Goal: Task Accomplishment & Management: Manage account settings

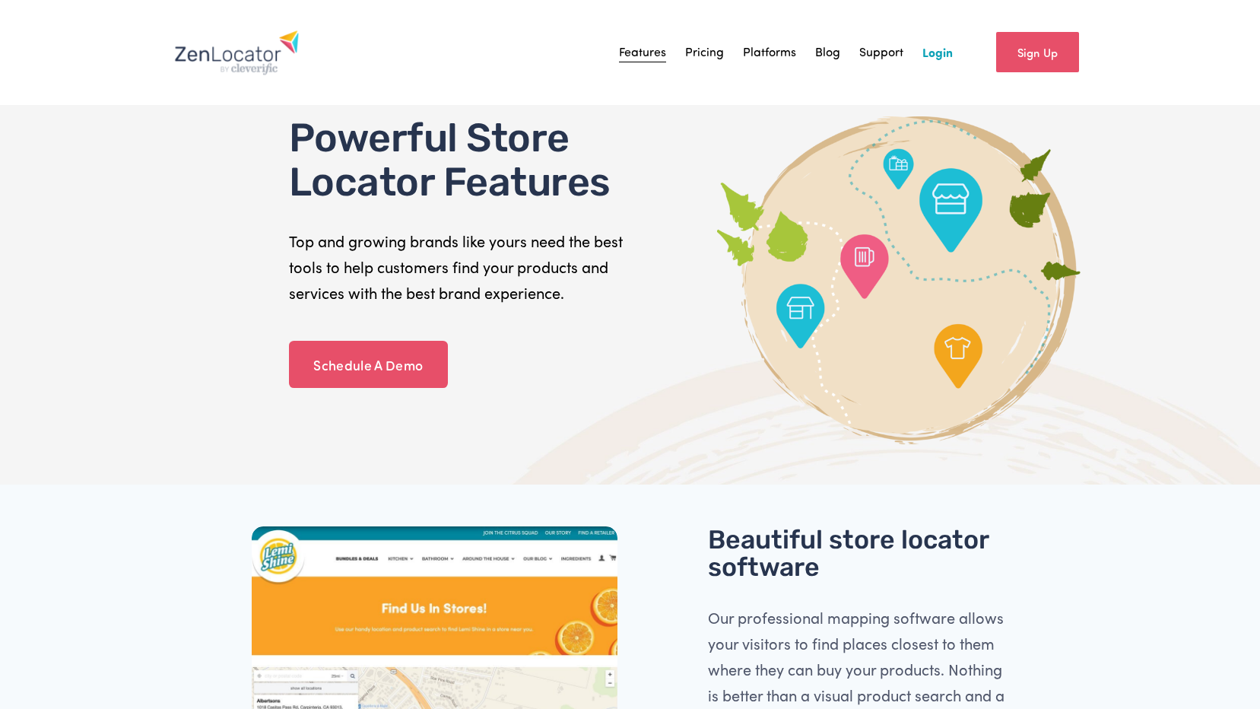
click at [948, 61] on link "Login" at bounding box center [938, 52] width 30 height 23
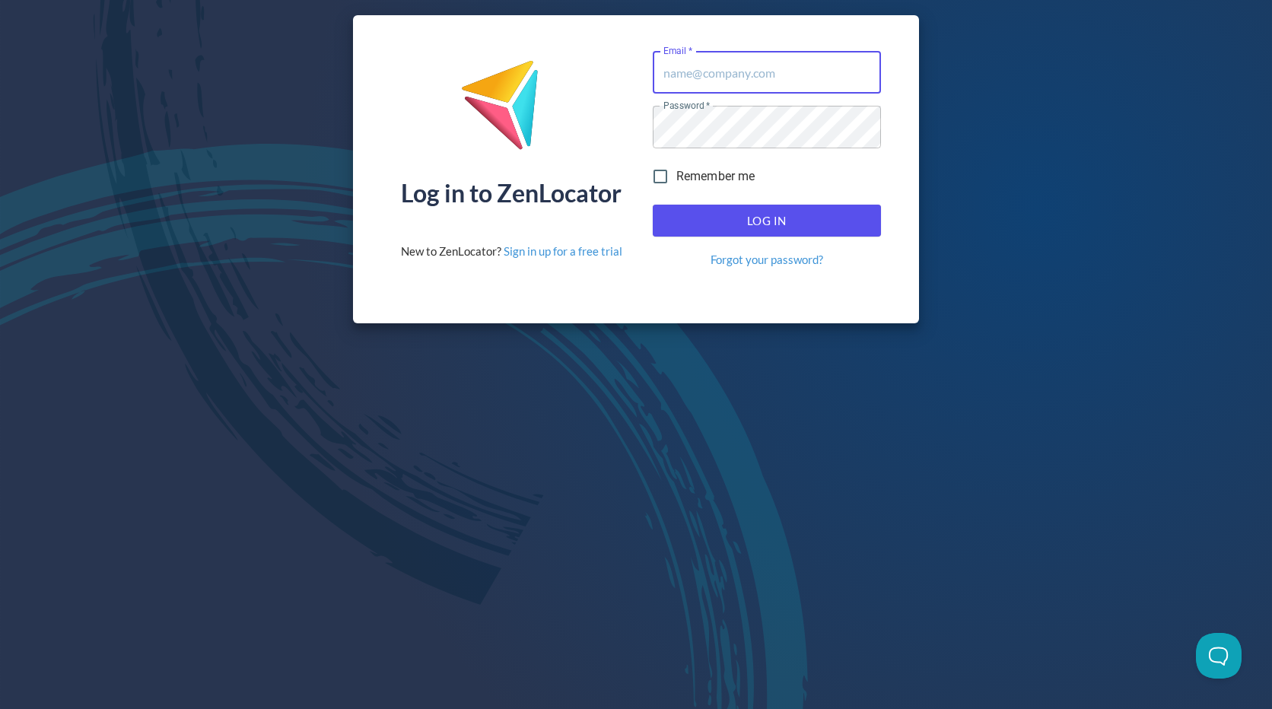
type input "[EMAIL_ADDRESS][DOMAIN_NAME]"
click at [756, 214] on span "Log In" at bounding box center [766, 221] width 195 height 20
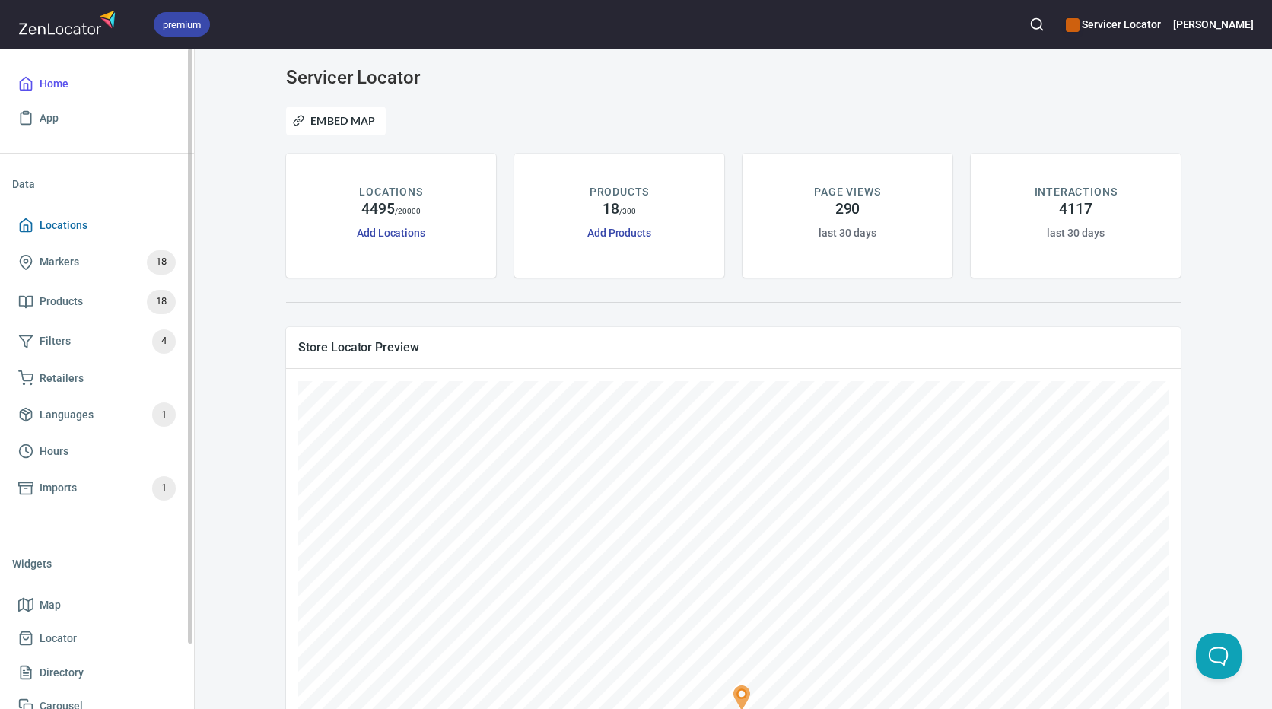
click at [71, 223] on span "Locations" at bounding box center [64, 225] width 48 height 19
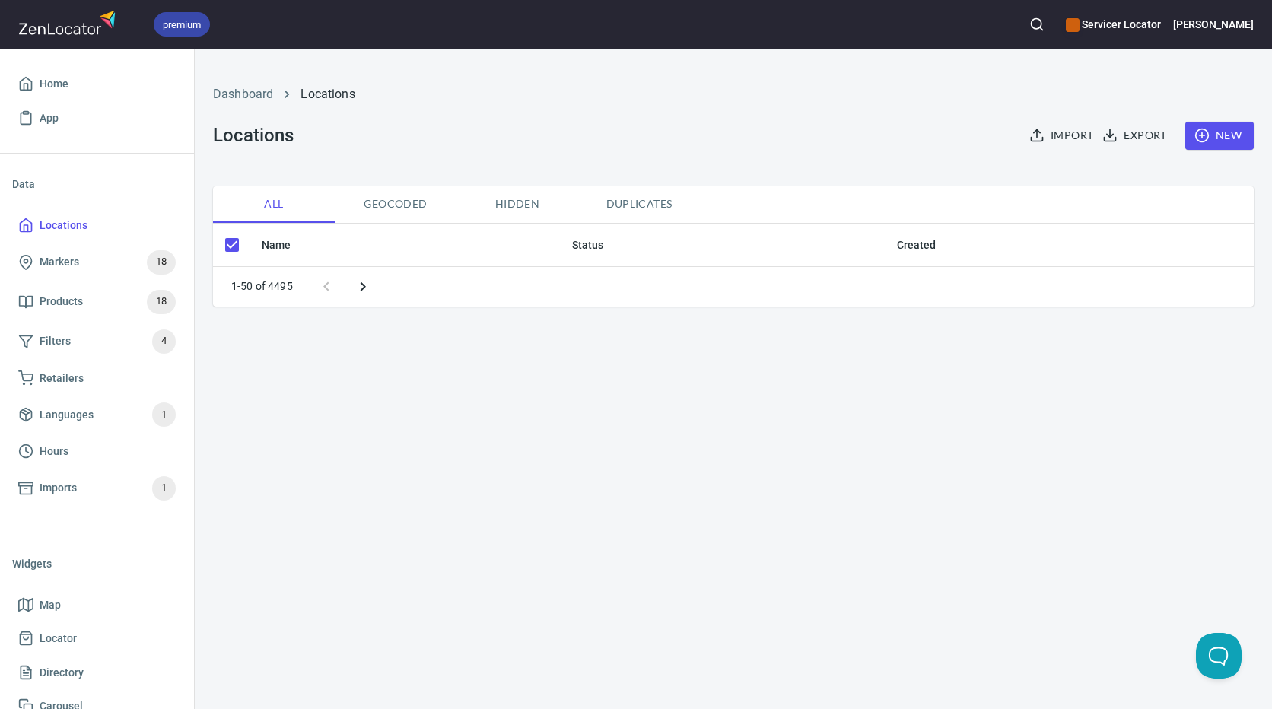
checkbox input "false"
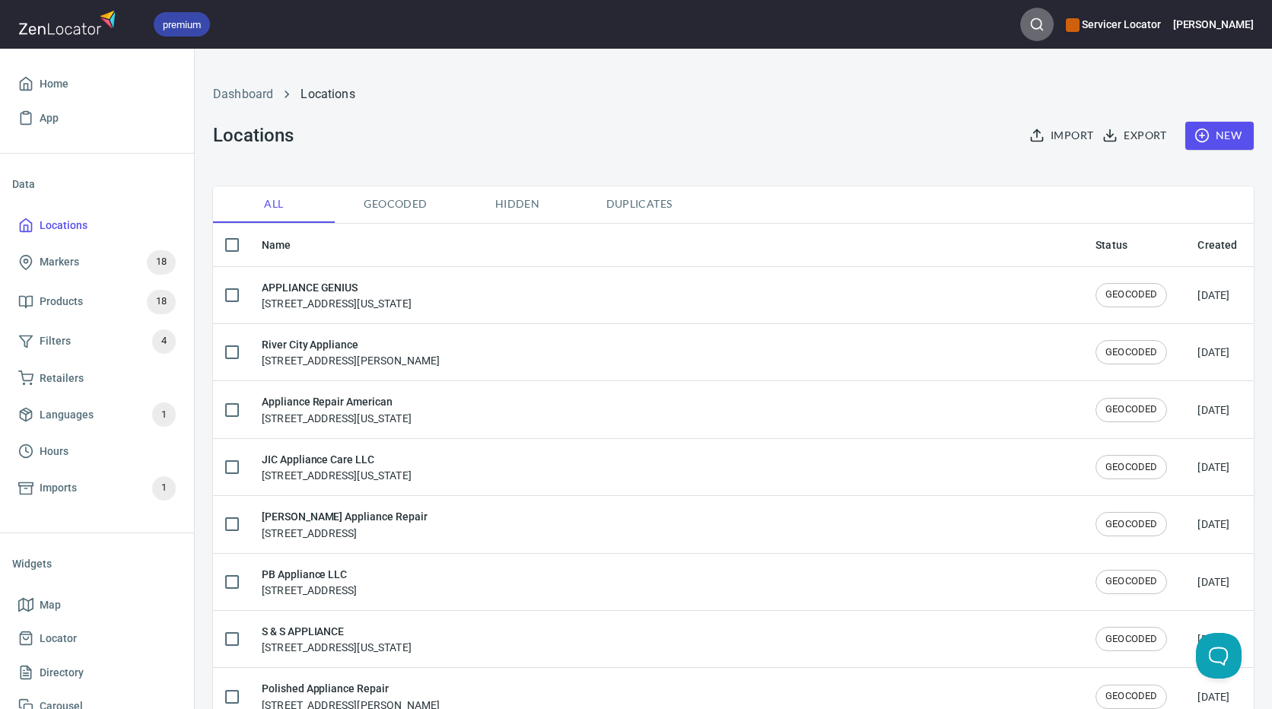
click at [1044, 29] on icon "button" at bounding box center [1036, 24] width 15 height 15
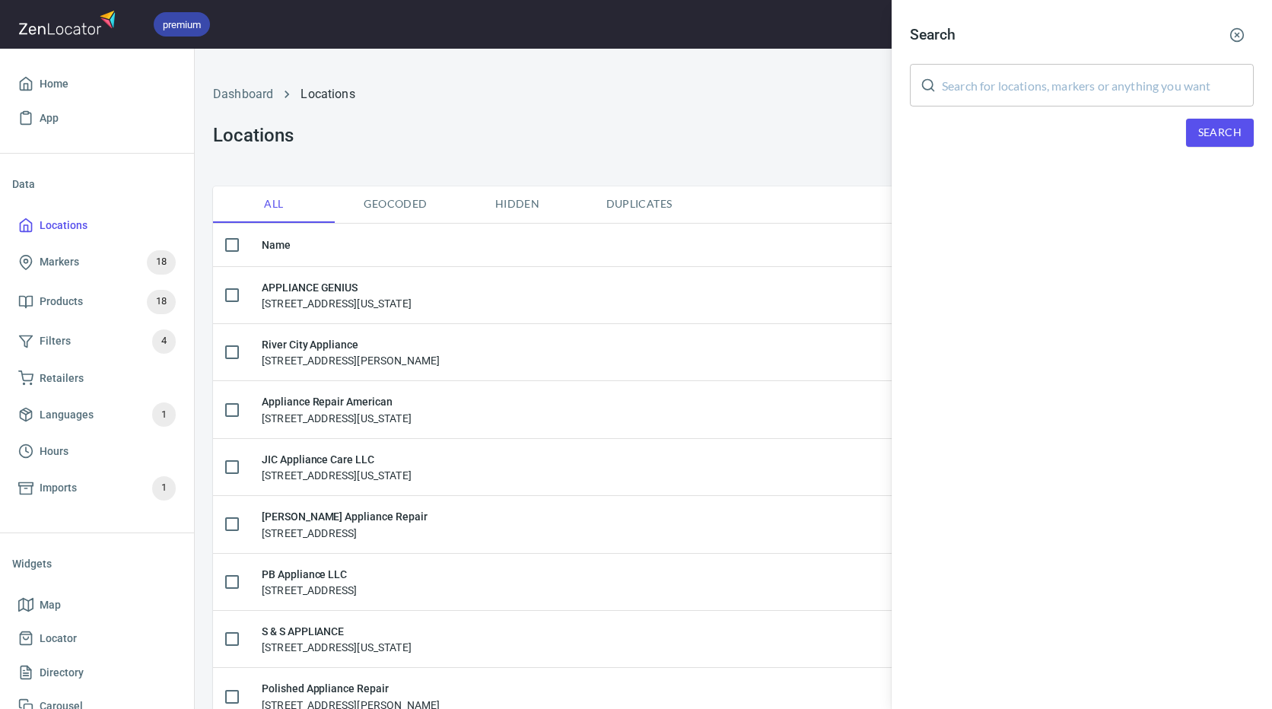
click at [1046, 82] on input "text" at bounding box center [1098, 85] width 312 height 43
type input "e"
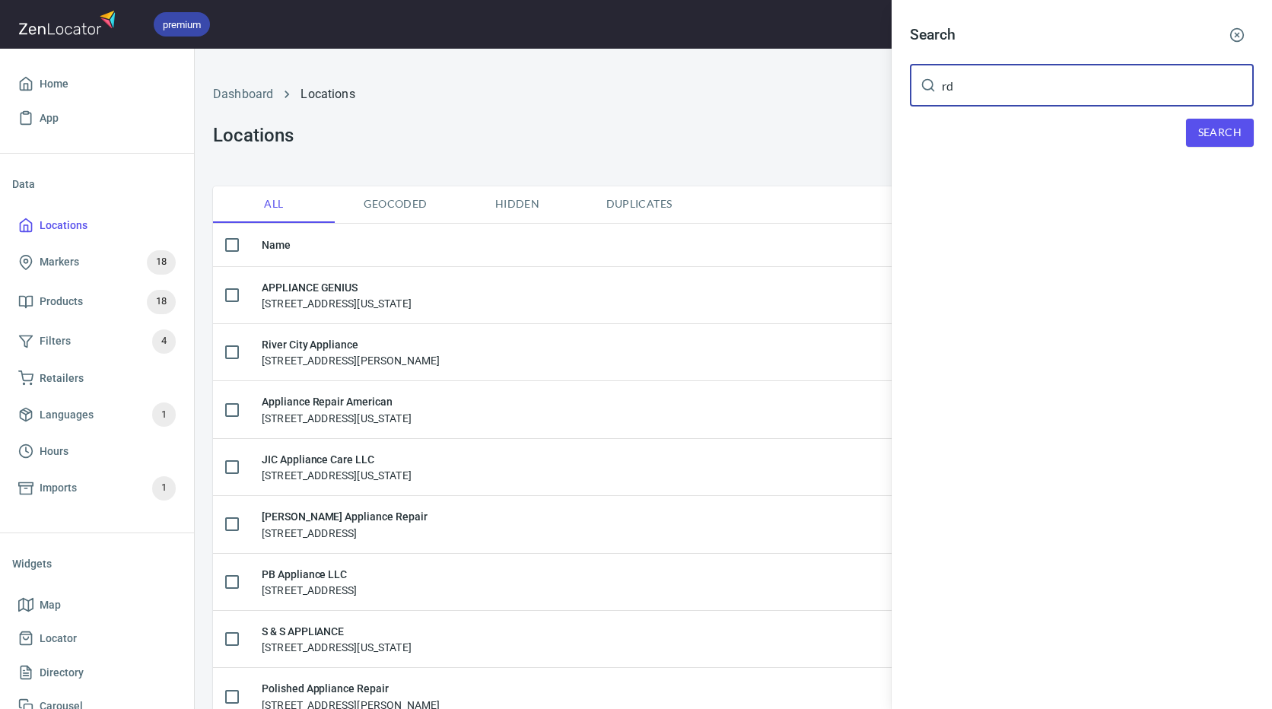
click at [1227, 128] on span "Search" at bounding box center [1219, 132] width 43 height 19
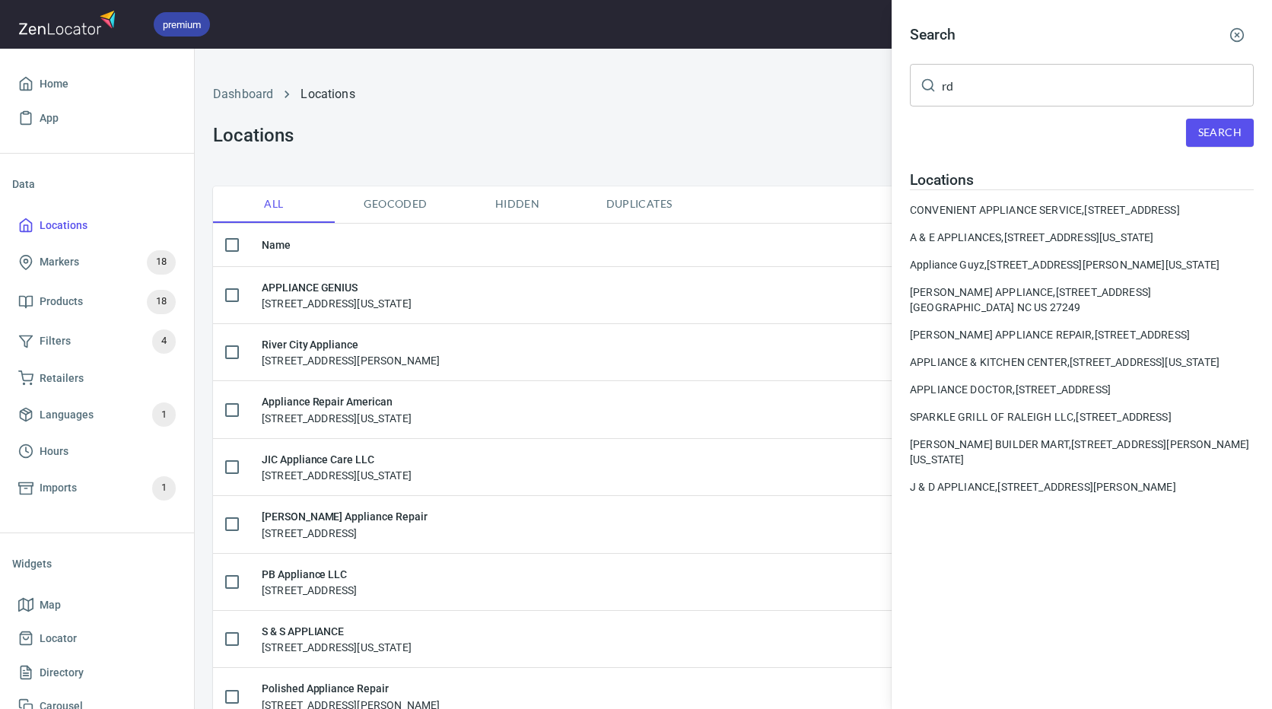
click at [1034, 98] on input "rd" at bounding box center [1098, 85] width 312 height 43
type input "R&D"
click at [1222, 128] on span "Search" at bounding box center [1219, 132] width 43 height 19
click at [66, 93] on div at bounding box center [636, 354] width 1272 height 709
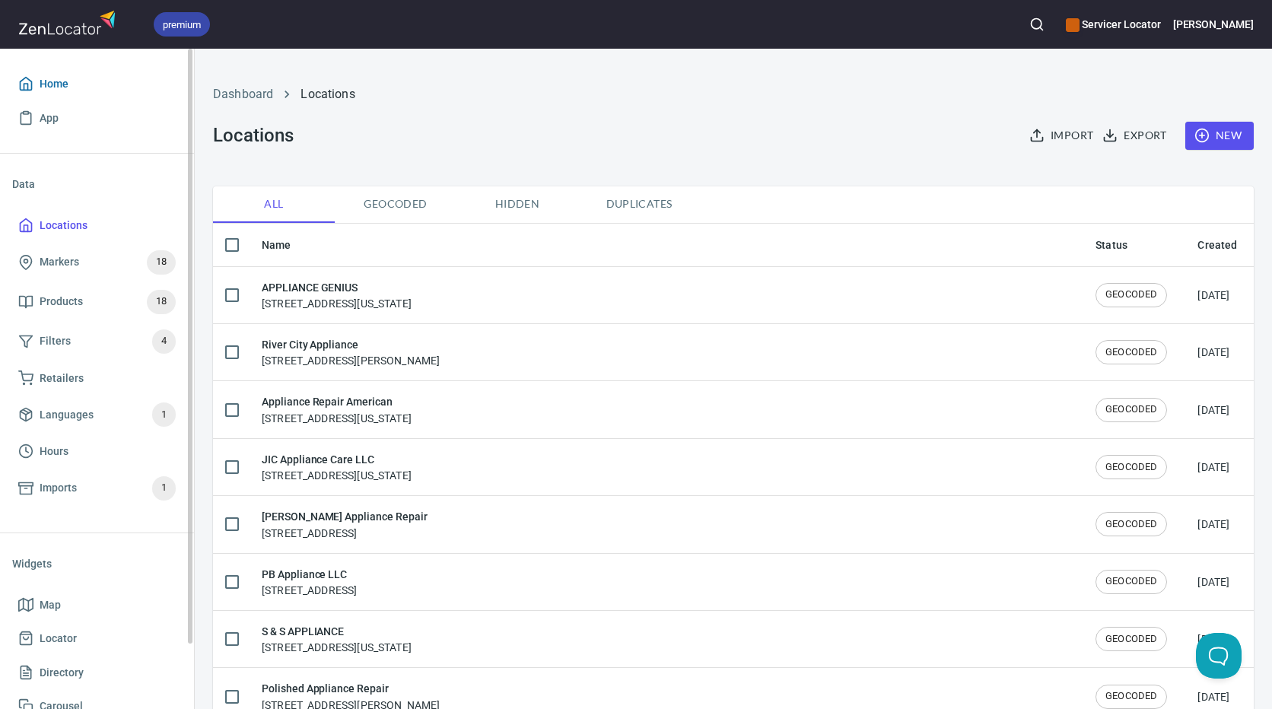
click at [54, 85] on span "Home" at bounding box center [54, 84] width 29 height 19
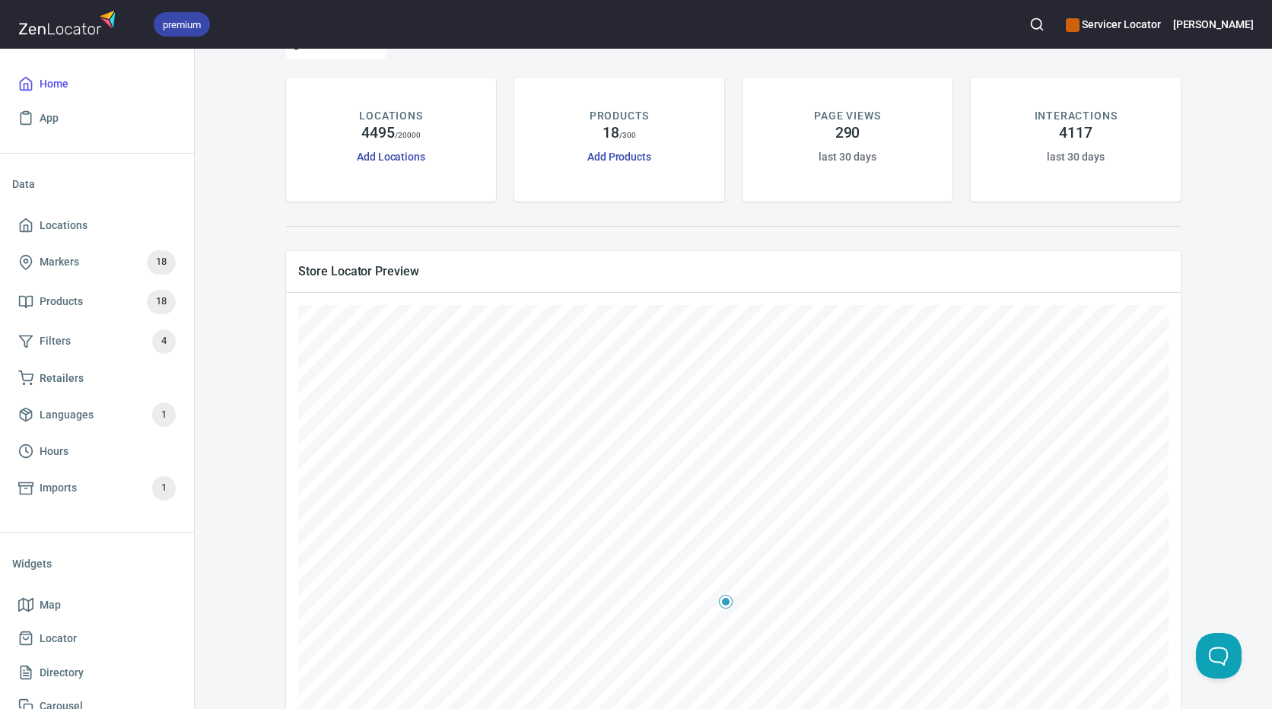
scroll to position [304, 0]
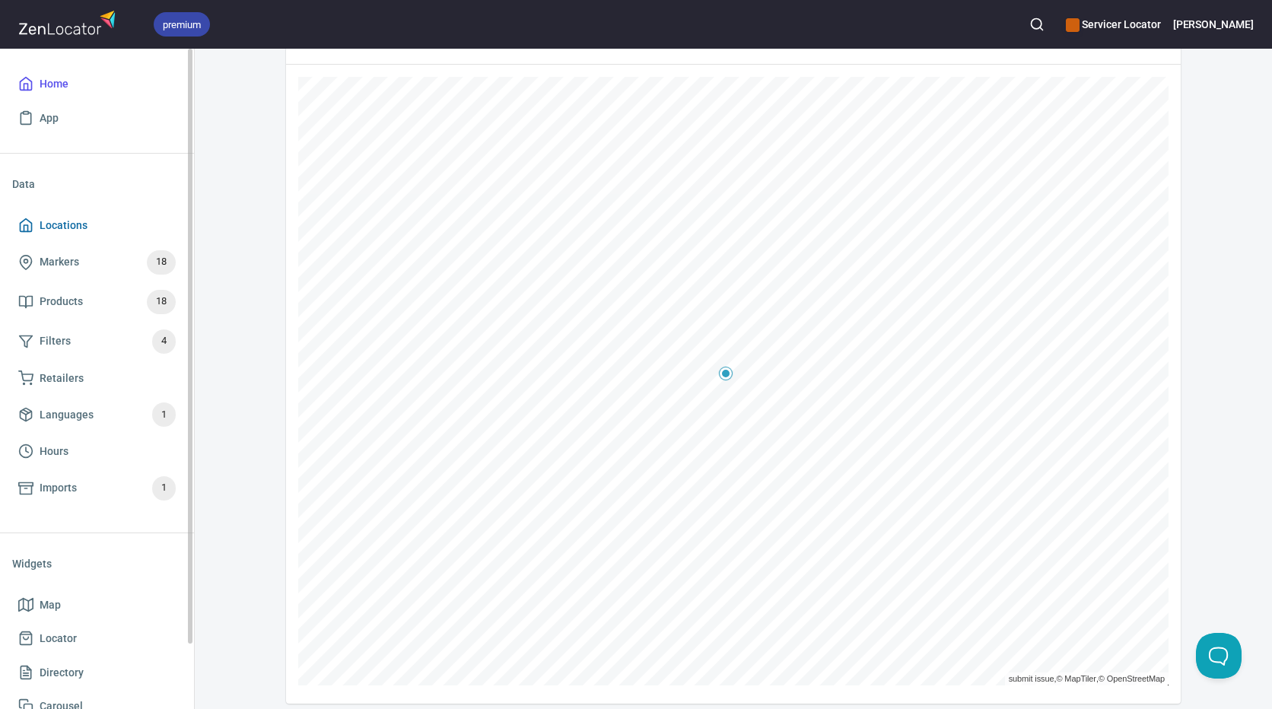
click at [100, 225] on span "Locations" at bounding box center [96, 225] width 157 height 19
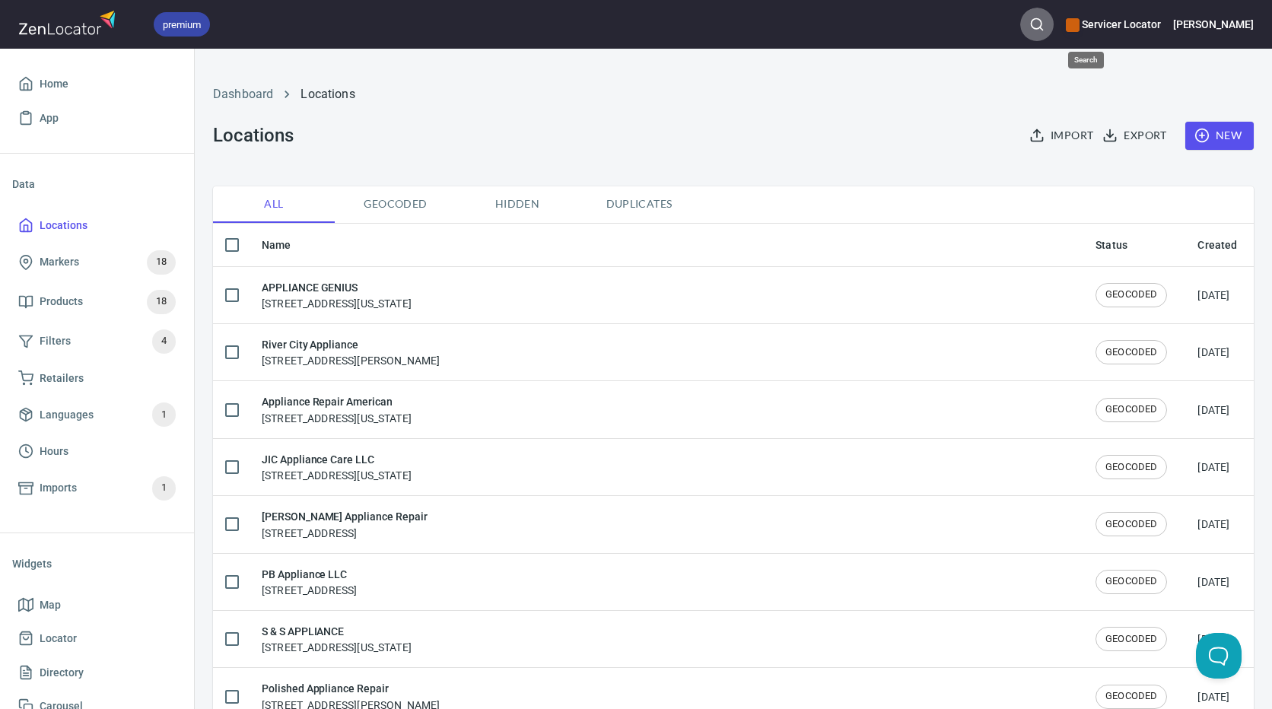
click at [1053, 35] on button "button" at bounding box center [1036, 24] width 33 height 33
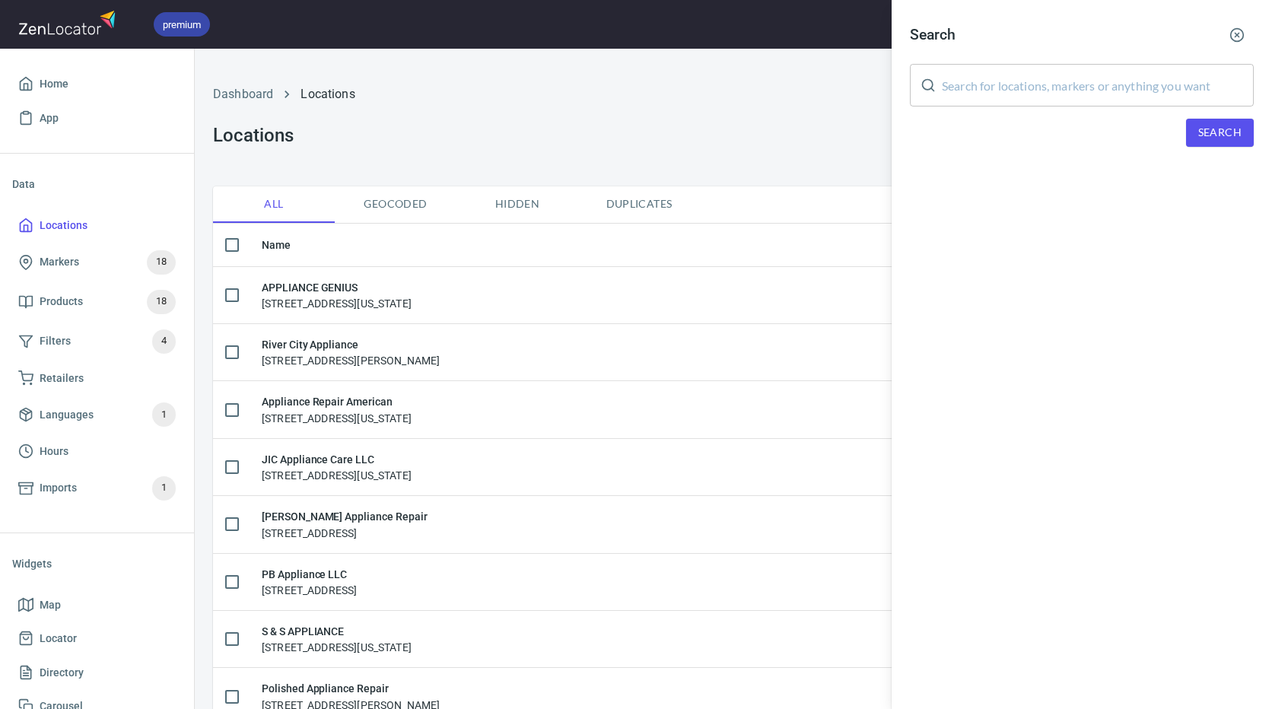
click at [991, 92] on input "text" at bounding box center [1098, 85] width 312 height 43
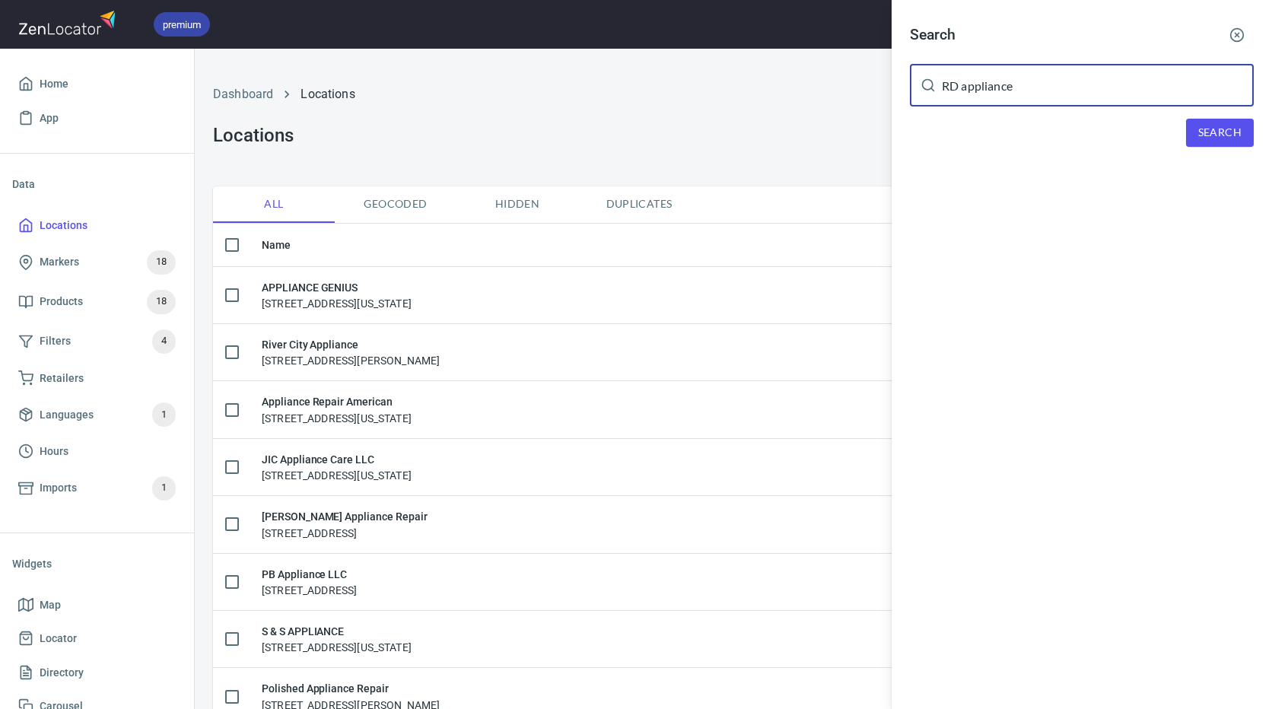
click at [1208, 132] on span "Search" at bounding box center [1219, 132] width 43 height 19
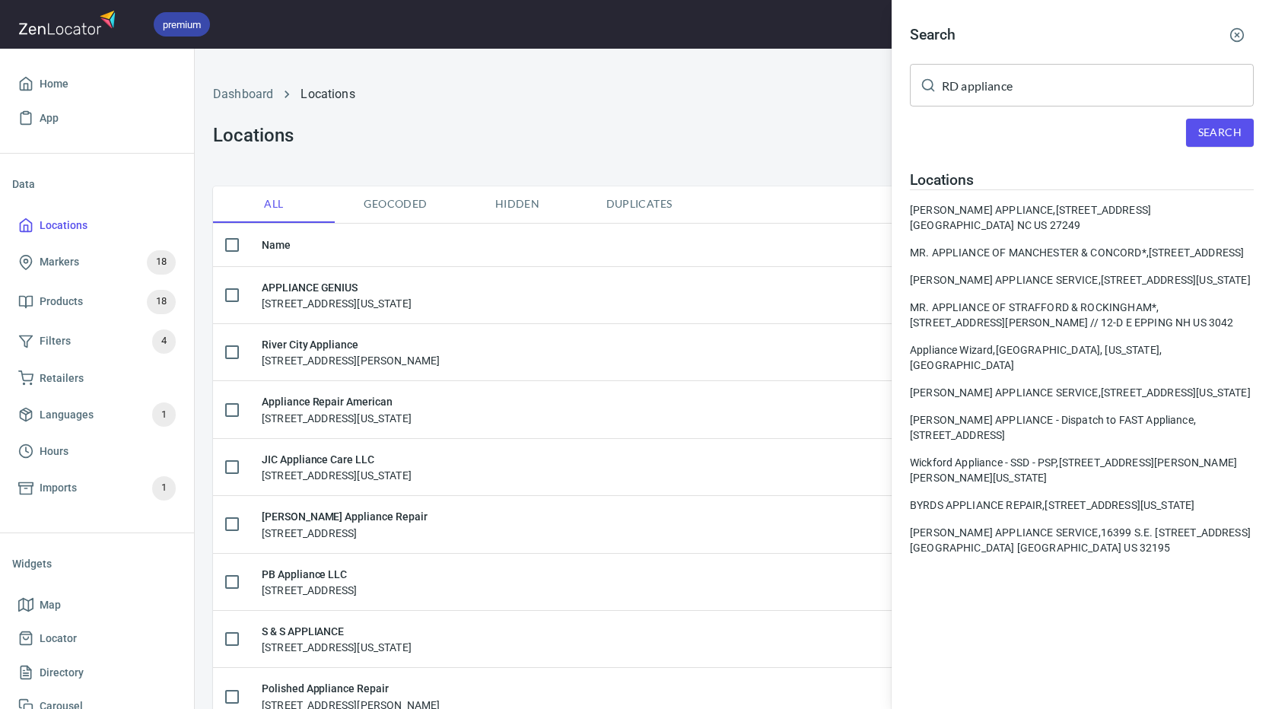
click at [1005, 83] on input "RD appliance" at bounding box center [1098, 85] width 312 height 43
drag, startPoint x: 1005, startPoint y: 83, endPoint x: 1028, endPoint y: 75, distance: 24.8
click at [1028, 75] on input "RD appliance" at bounding box center [1098, 85] width 312 height 43
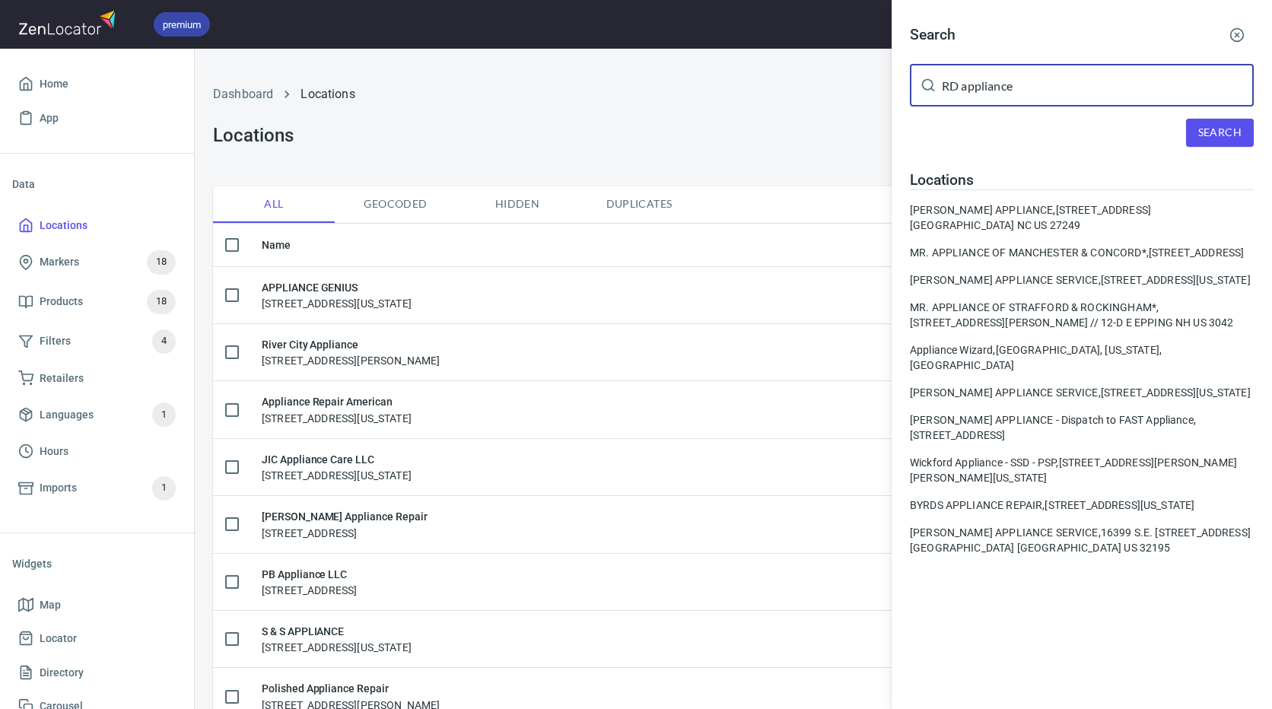
click at [1028, 75] on input "RD appliance" at bounding box center [1098, 85] width 312 height 43
paste input "10128"
type input "10128"
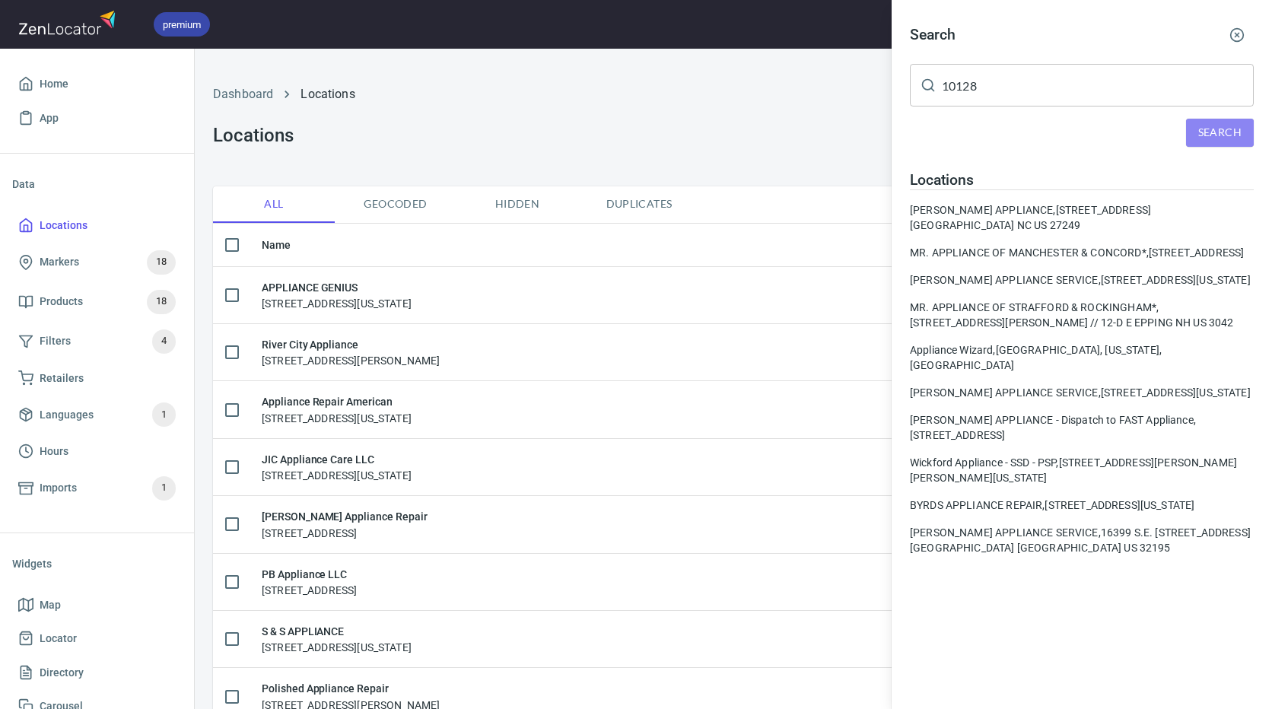
click at [1228, 132] on span "Search" at bounding box center [1219, 132] width 43 height 19
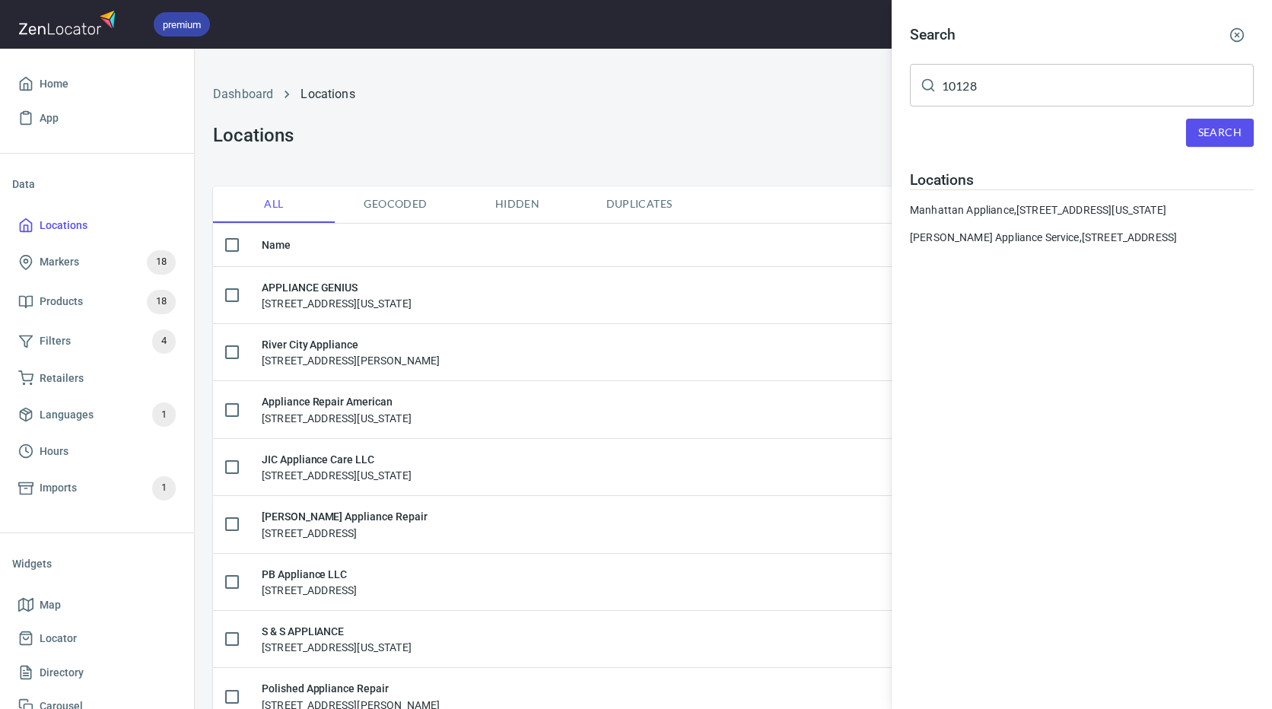
click at [62, 91] on div at bounding box center [636, 354] width 1272 height 709
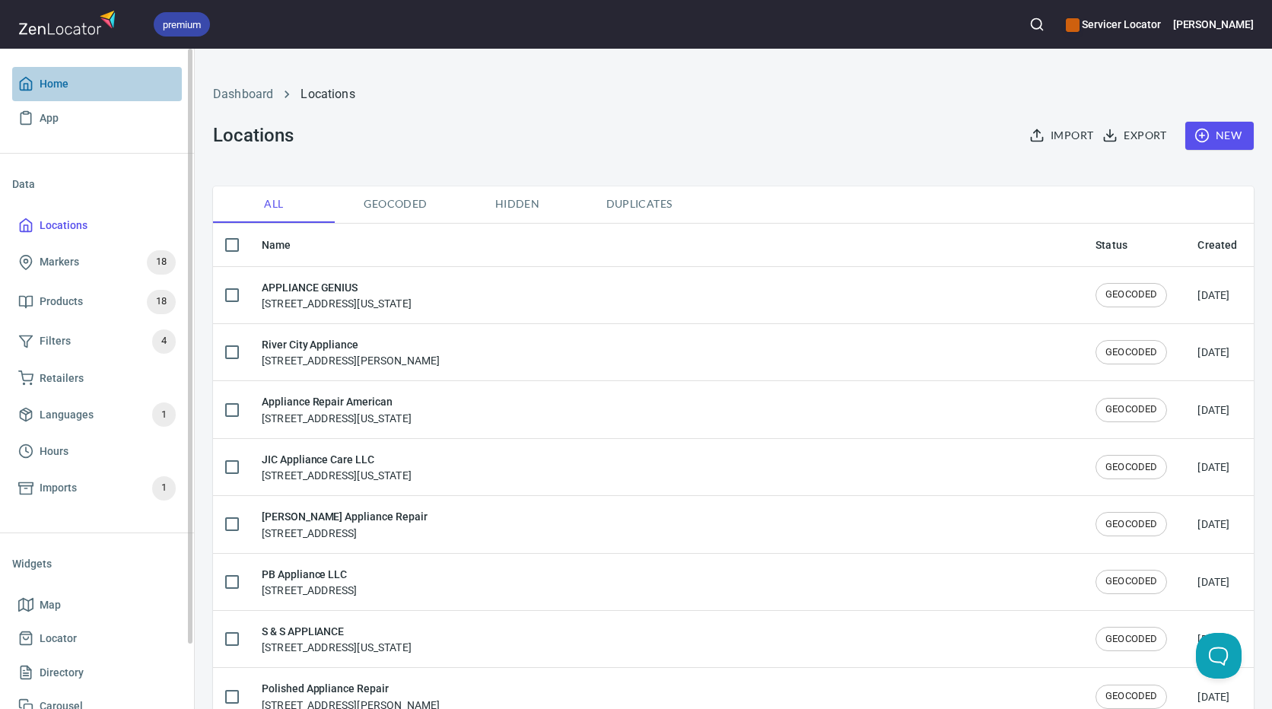
click at [56, 81] on span "Home" at bounding box center [54, 84] width 29 height 19
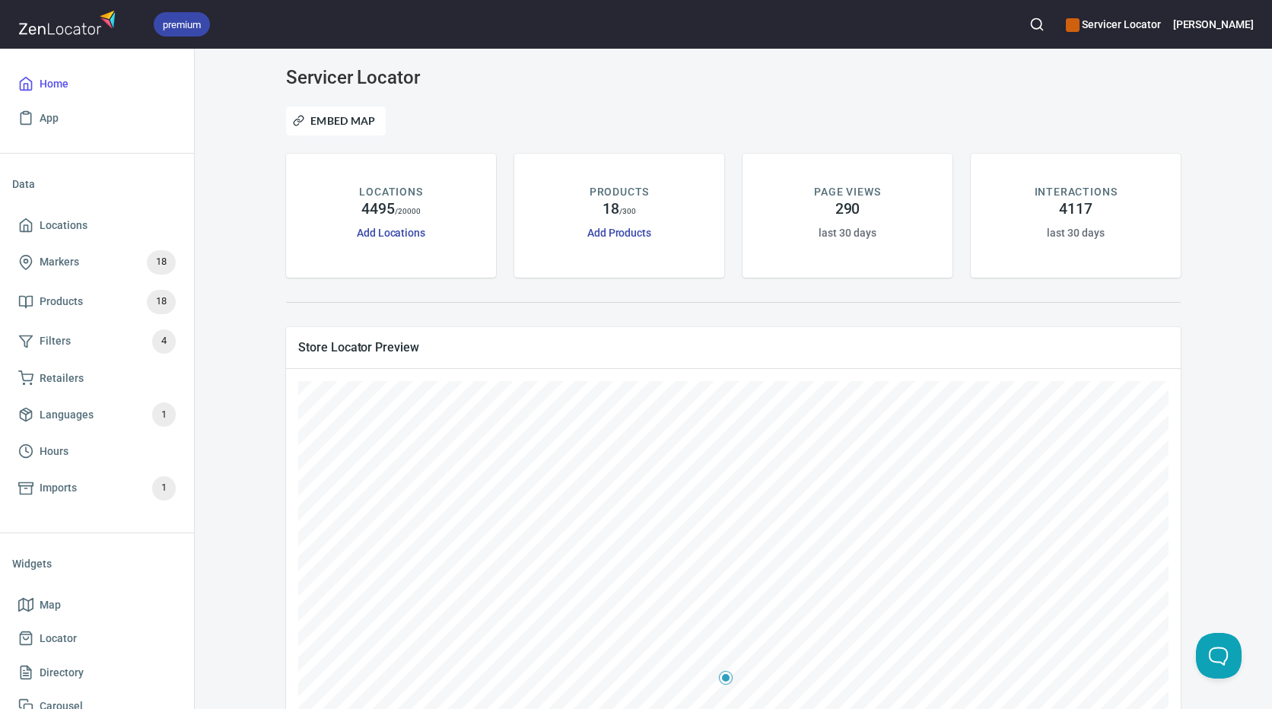
scroll to position [152, 0]
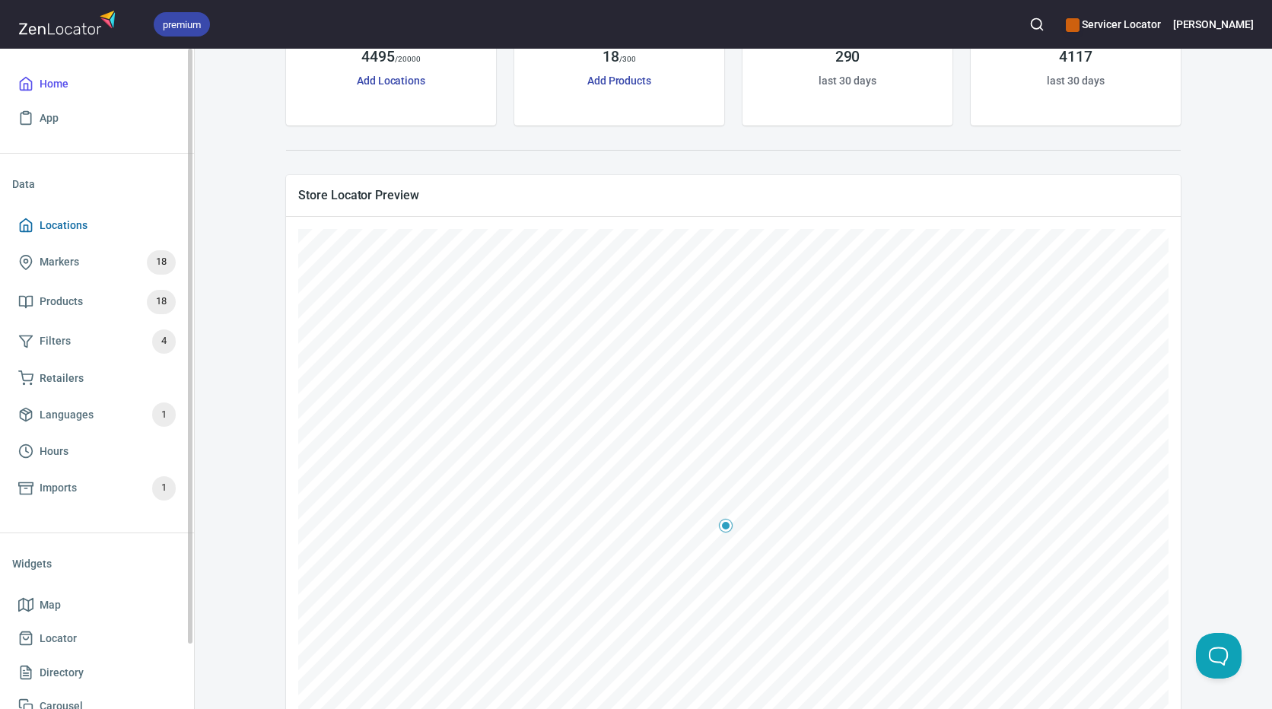
click at [103, 223] on span "Locations" at bounding box center [96, 225] width 157 height 19
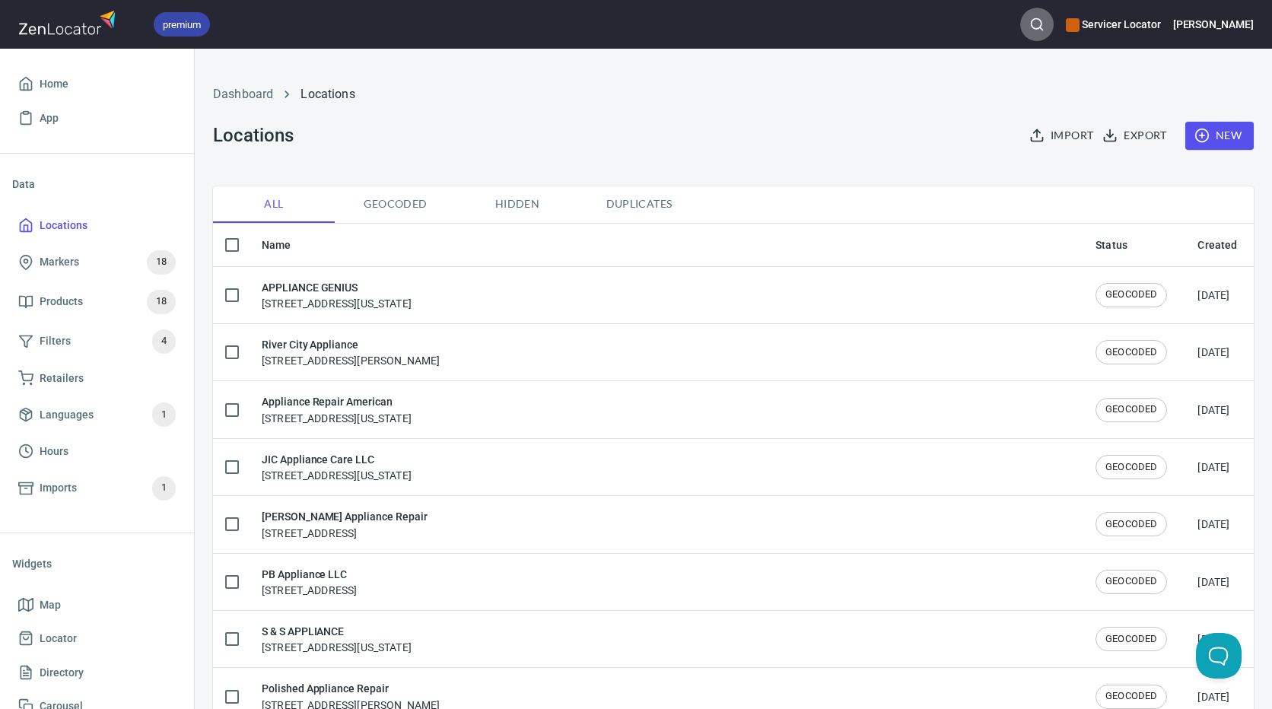
click at [1044, 30] on icon "button" at bounding box center [1036, 24] width 15 height 15
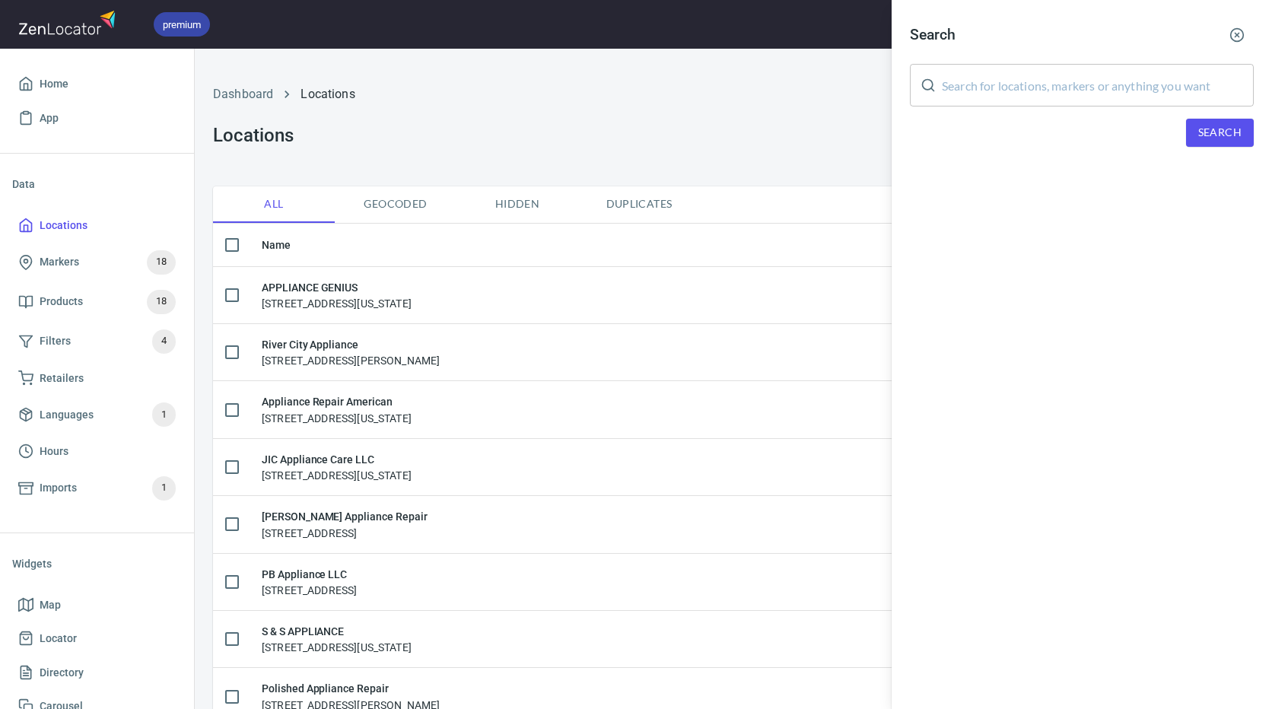
click at [1002, 93] on input "text" at bounding box center [1098, 85] width 312 height 43
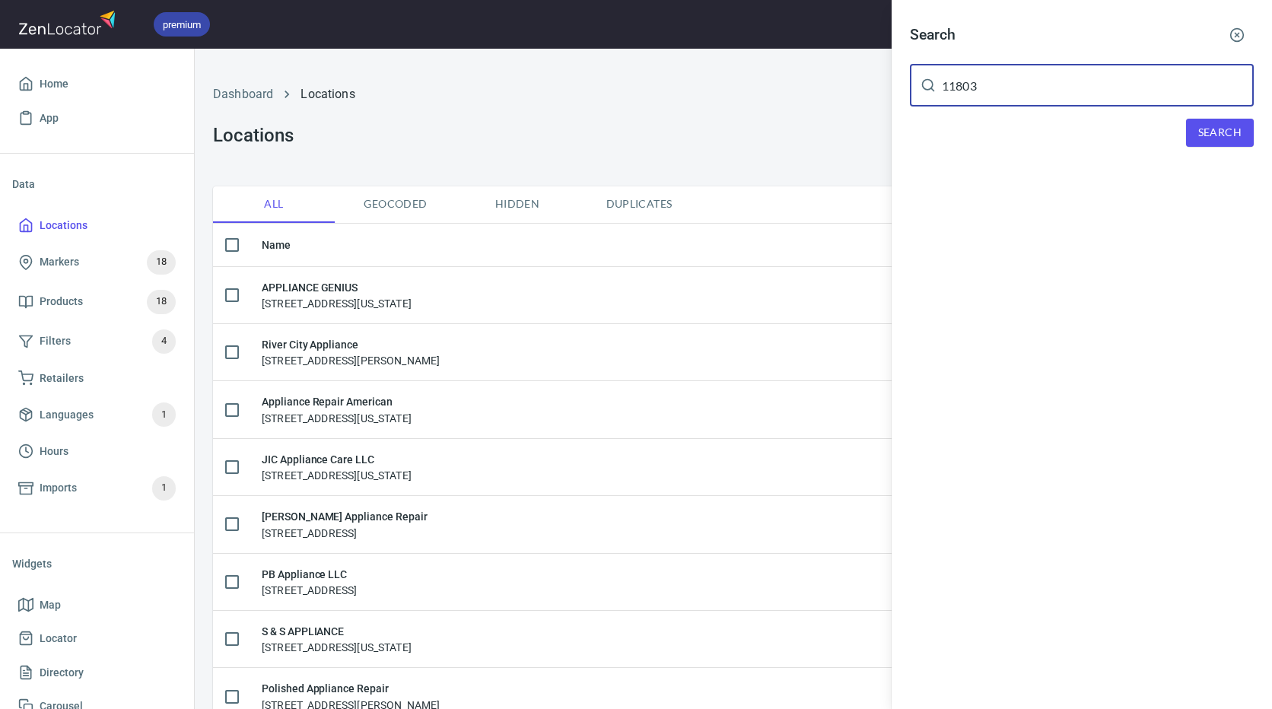
type input "11803"
click at [1218, 134] on span "Search" at bounding box center [1219, 132] width 43 height 19
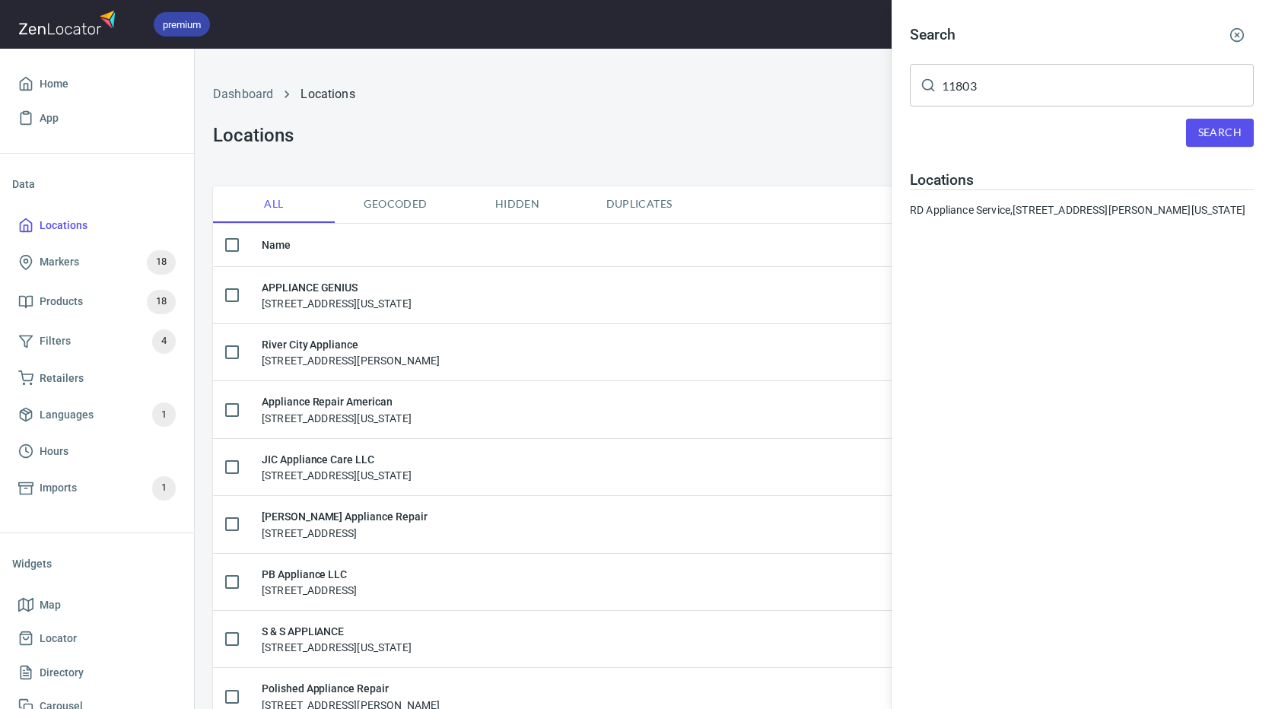
click at [1032, 218] on div "RD Appliance Service, [STREET_ADDRESS][PERSON_NAME][US_STATE]" at bounding box center [1082, 209] width 344 height 15
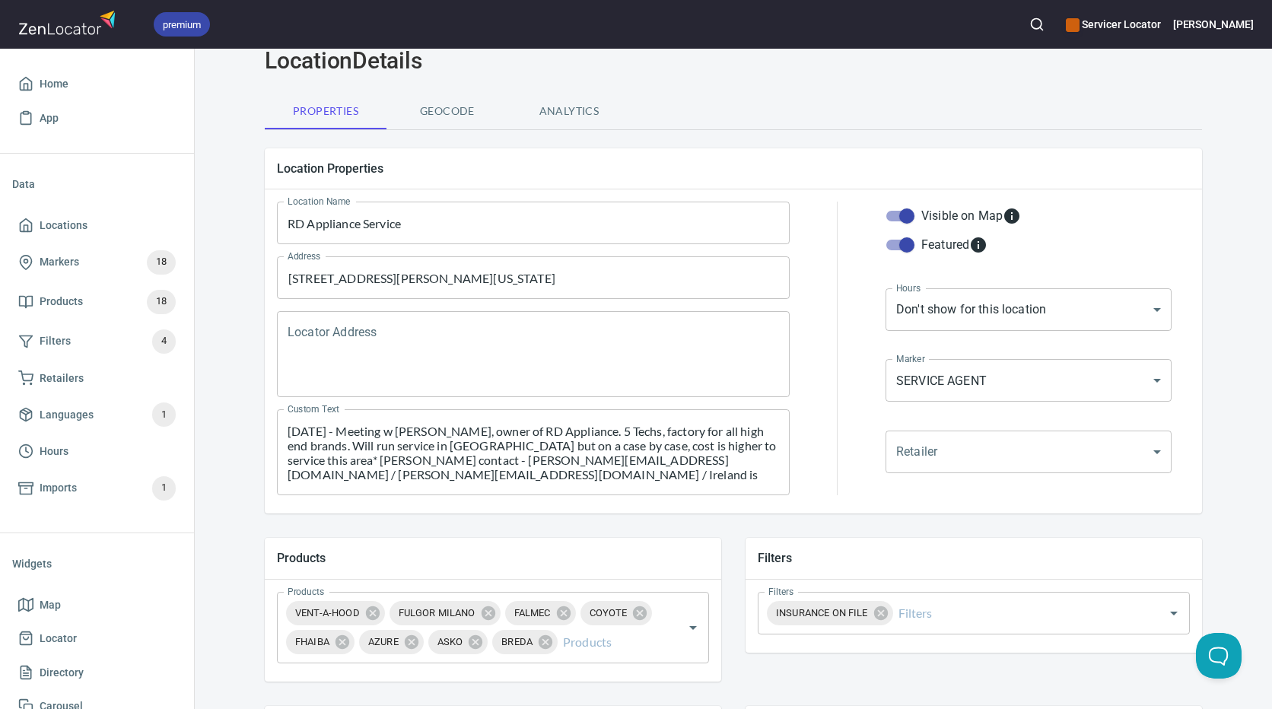
scroll to position [228, 0]
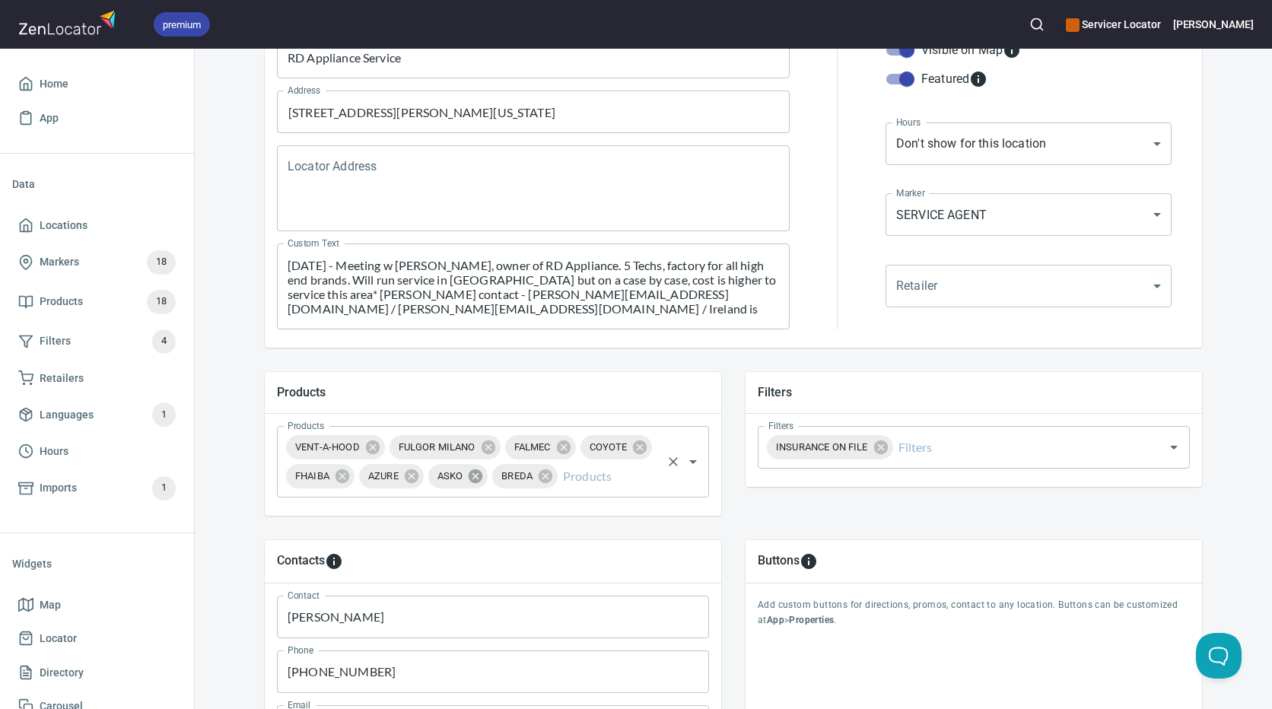
click at [472, 475] on icon at bounding box center [475, 476] width 17 height 17
click at [761, 313] on textarea "[DATE] - Meeting w [PERSON_NAME], owner of RD Appliance. 5 Techs, factory for a…" at bounding box center [532, 287] width 491 height 58
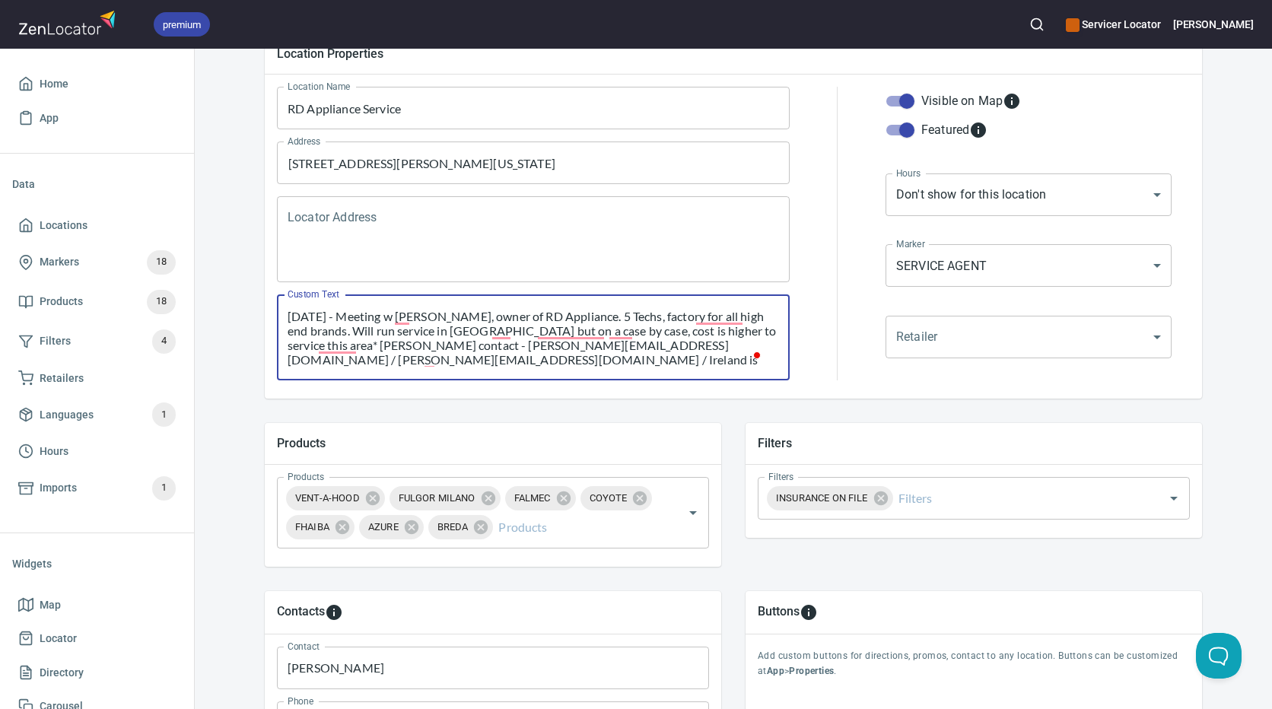
scroll to position [152, 0]
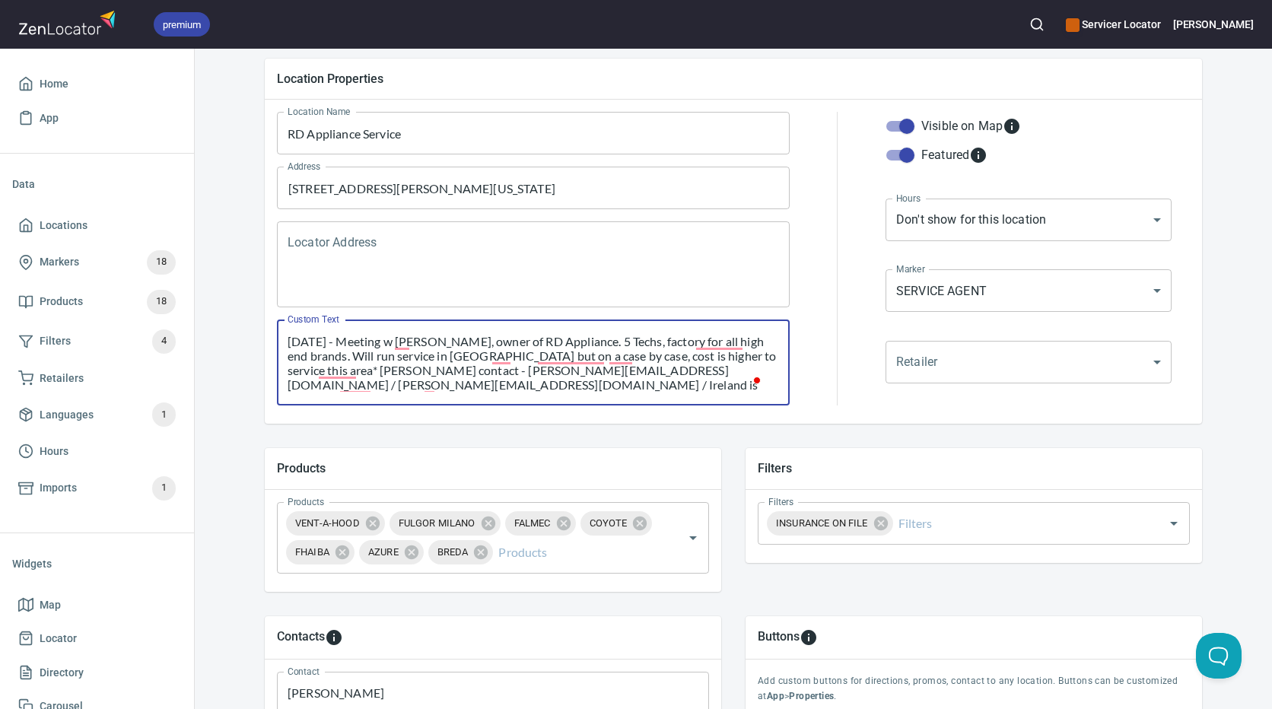
click at [287, 342] on textarea "[DATE] - Meeting w [PERSON_NAME], owner of RD Appliance. 5 Techs, factory for a…" at bounding box center [532, 363] width 491 height 58
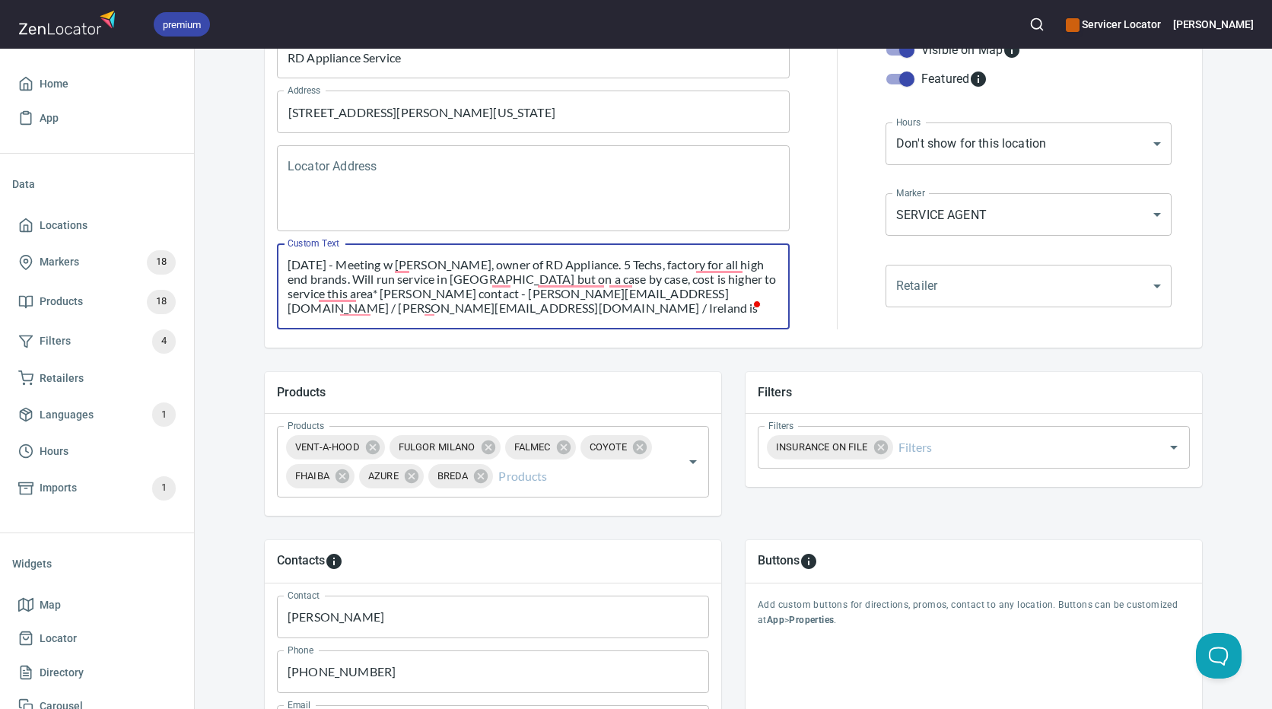
scroll to position [0, 0]
click at [287, 262] on textarea "[DATE] - Meeting w [PERSON_NAME], owner of RD Appliance. 5 Techs, factory for a…" at bounding box center [532, 287] width 491 height 58
click at [287, 263] on textarea "[DATE] - Meeting w [PERSON_NAME], owner of RD Appliance. 5 Techs, factory for a…" at bounding box center [532, 287] width 491 height 58
click at [306, 268] on textarea "[DATE] - Meeting w [PERSON_NAME], owner of RD Appliance. 5 Techs, factory for a…" at bounding box center [532, 287] width 491 height 58
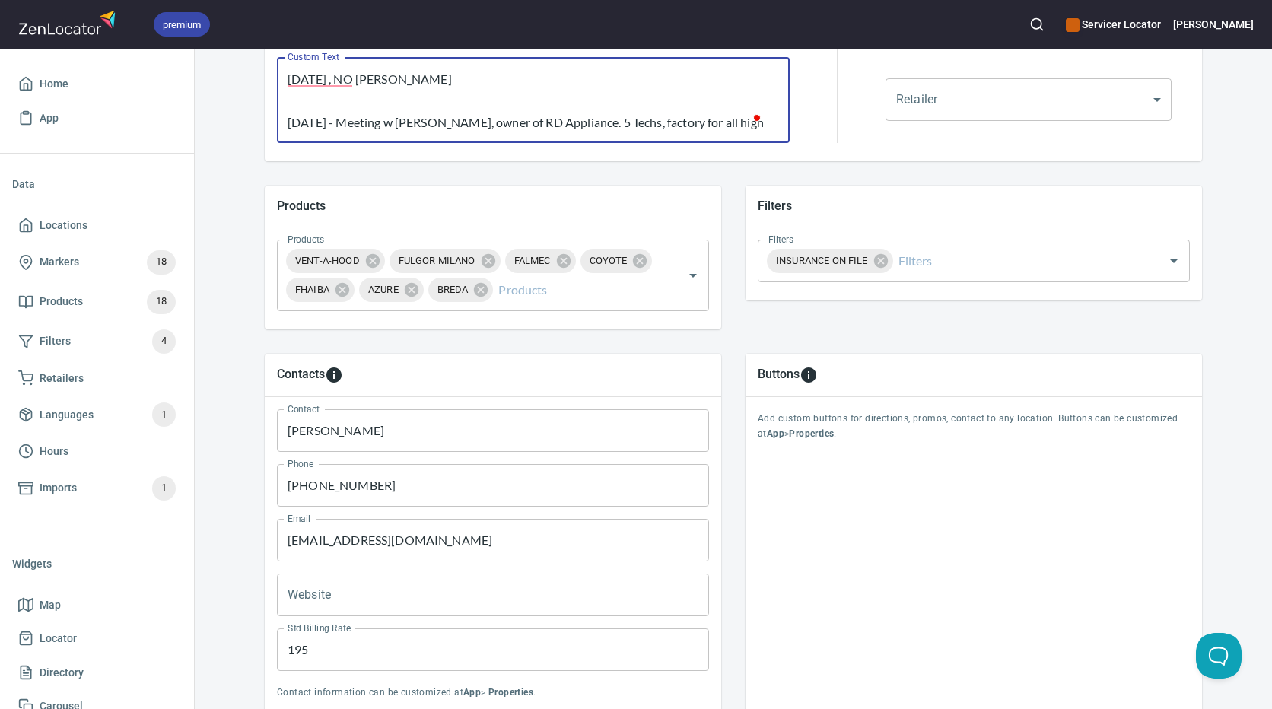
scroll to position [532, 0]
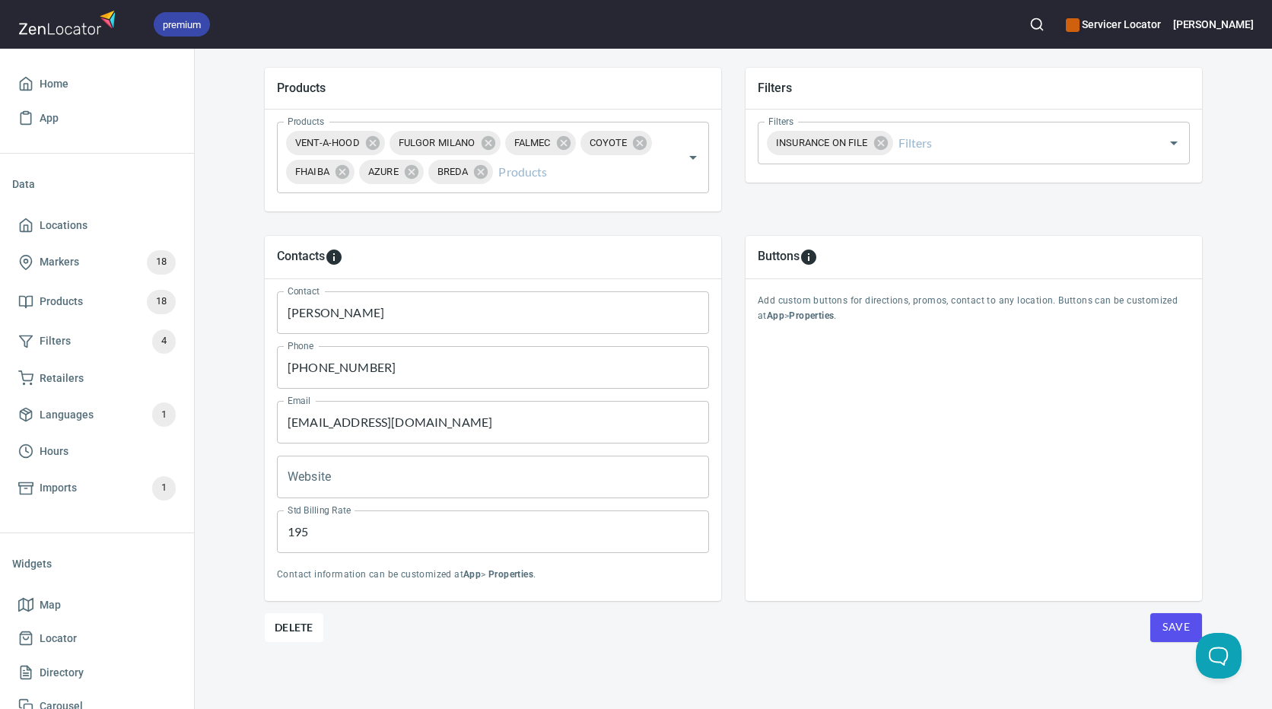
type textarea "[DATE] , NO [PERSON_NAME] [DATE] - Meeting w [PERSON_NAME], owner of RD Applian…"
click at [1177, 622] on span "Save" at bounding box center [1175, 627] width 27 height 19
drag, startPoint x: 52, startPoint y: 78, endPoint x: 62, endPoint y: 84, distance: 10.6
click at [52, 78] on span "Home" at bounding box center [54, 84] width 29 height 19
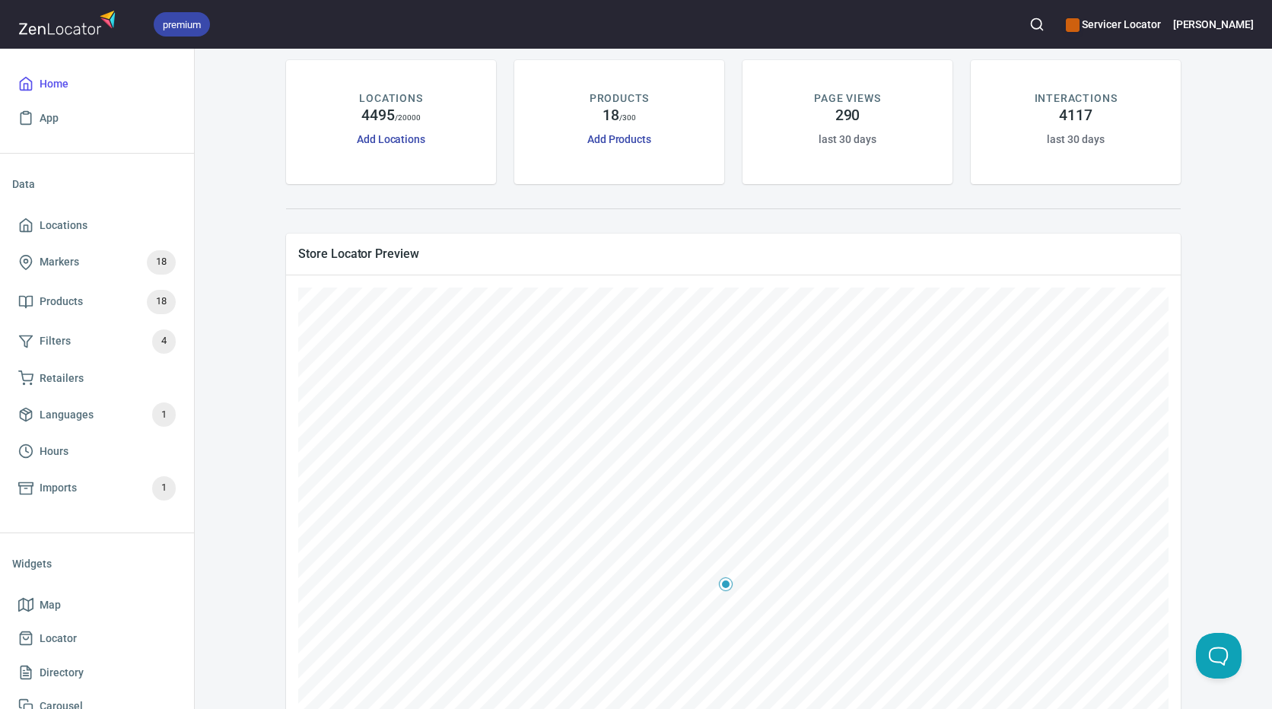
scroll to position [228, 0]
